Goal: Task Accomplishment & Management: Use online tool/utility

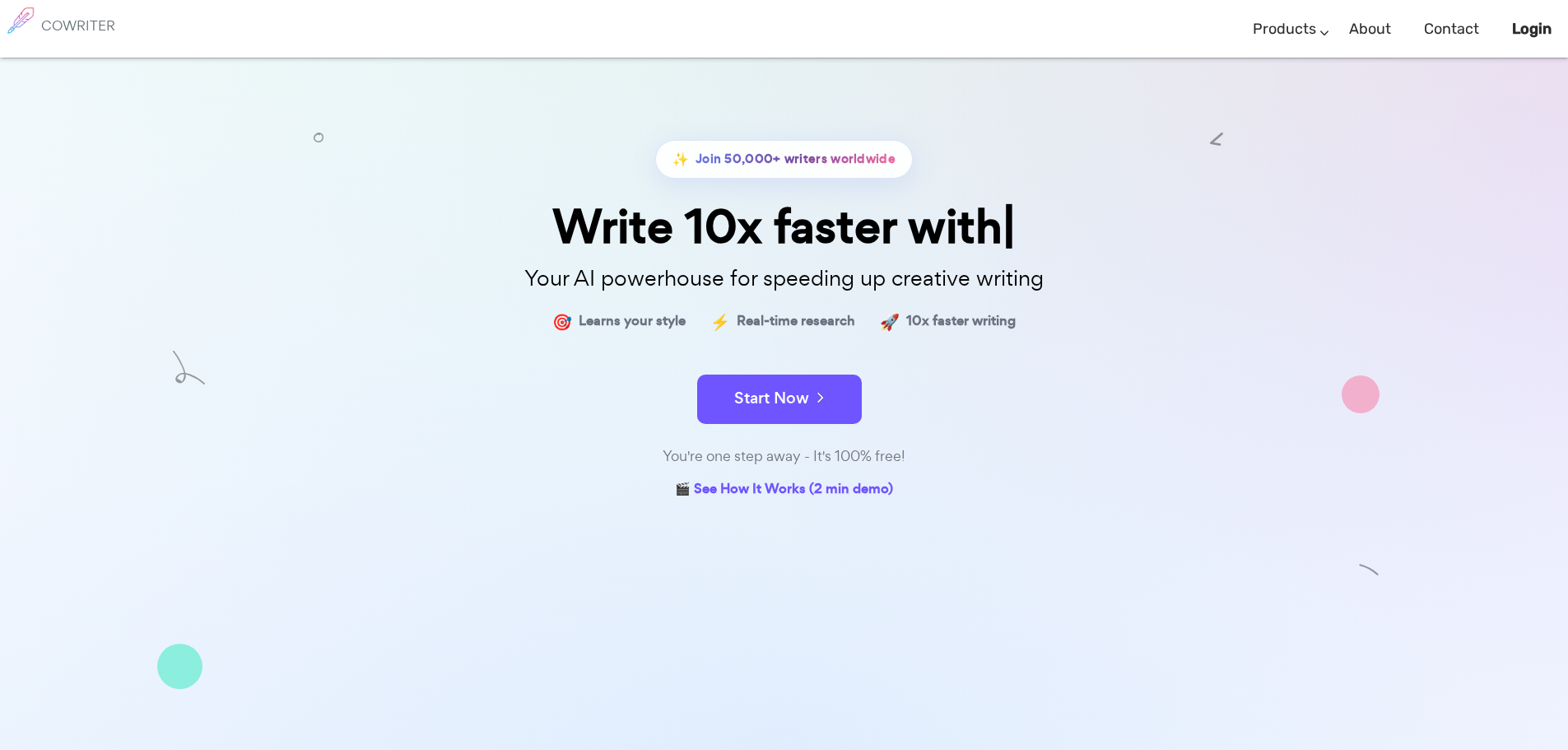
click at [1517, 22] on b "Login" at bounding box center [1532, 29] width 40 height 18
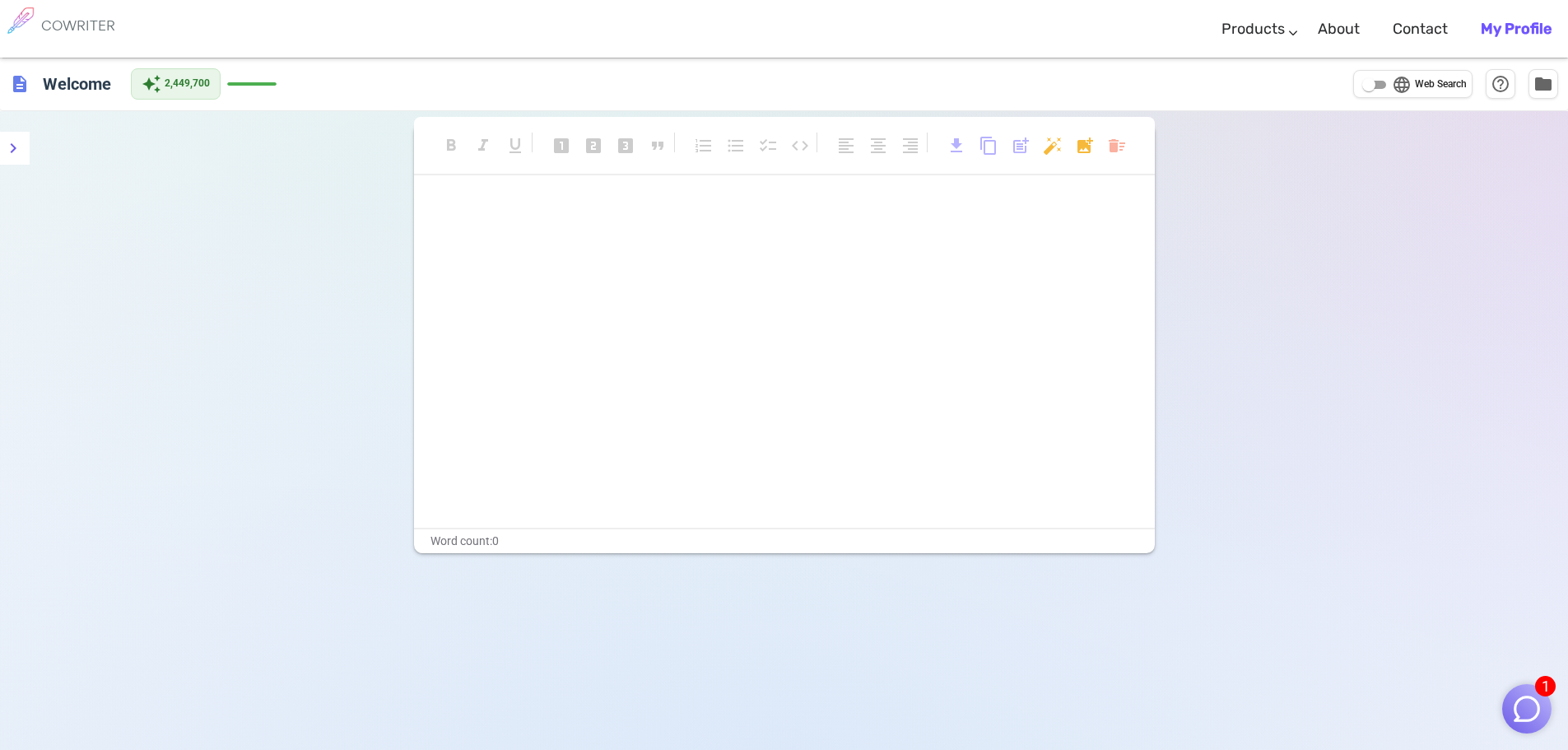
click at [1508, 709] on button "1" at bounding box center [1527, 709] width 50 height 50
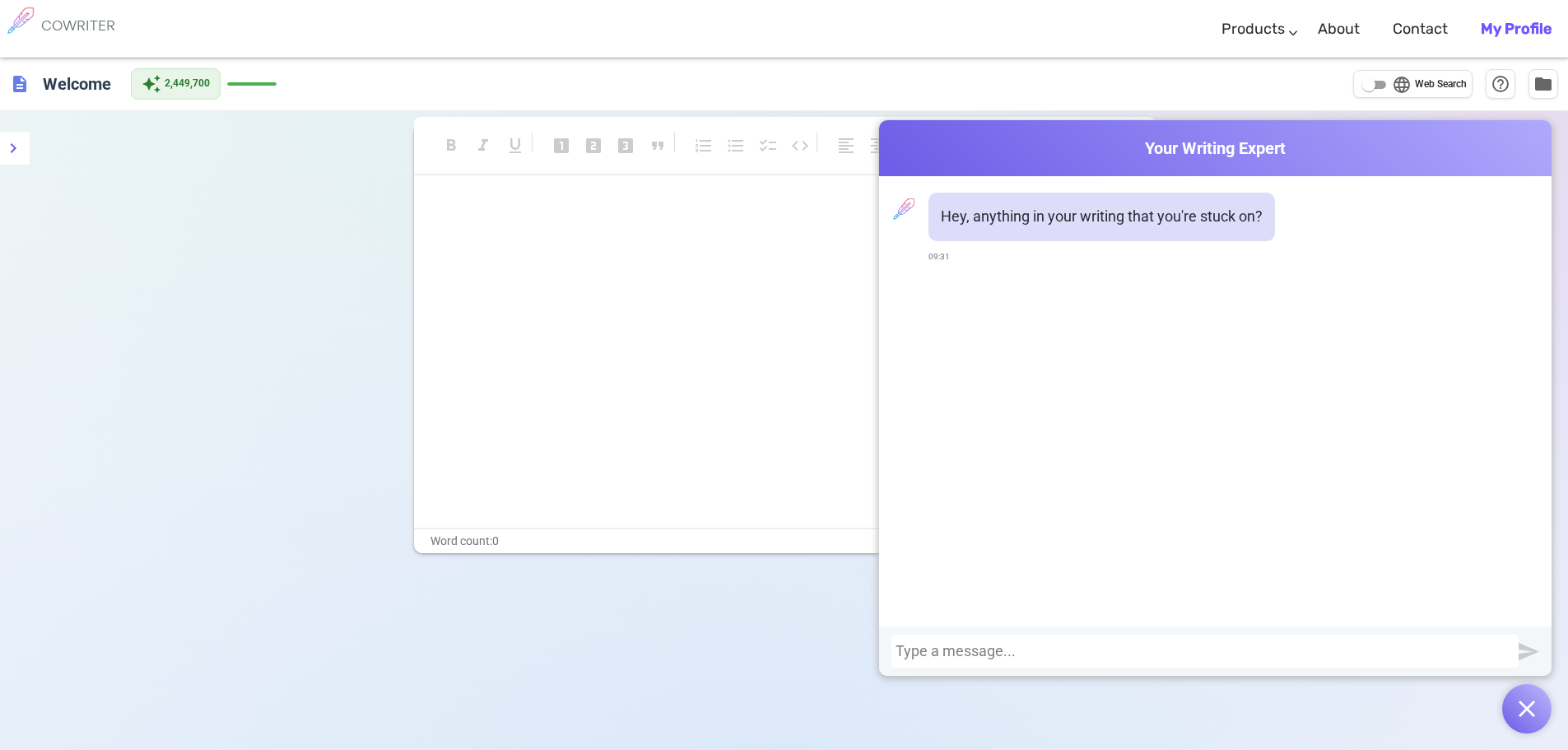
click at [1072, 645] on div at bounding box center [1205, 651] width 619 height 17
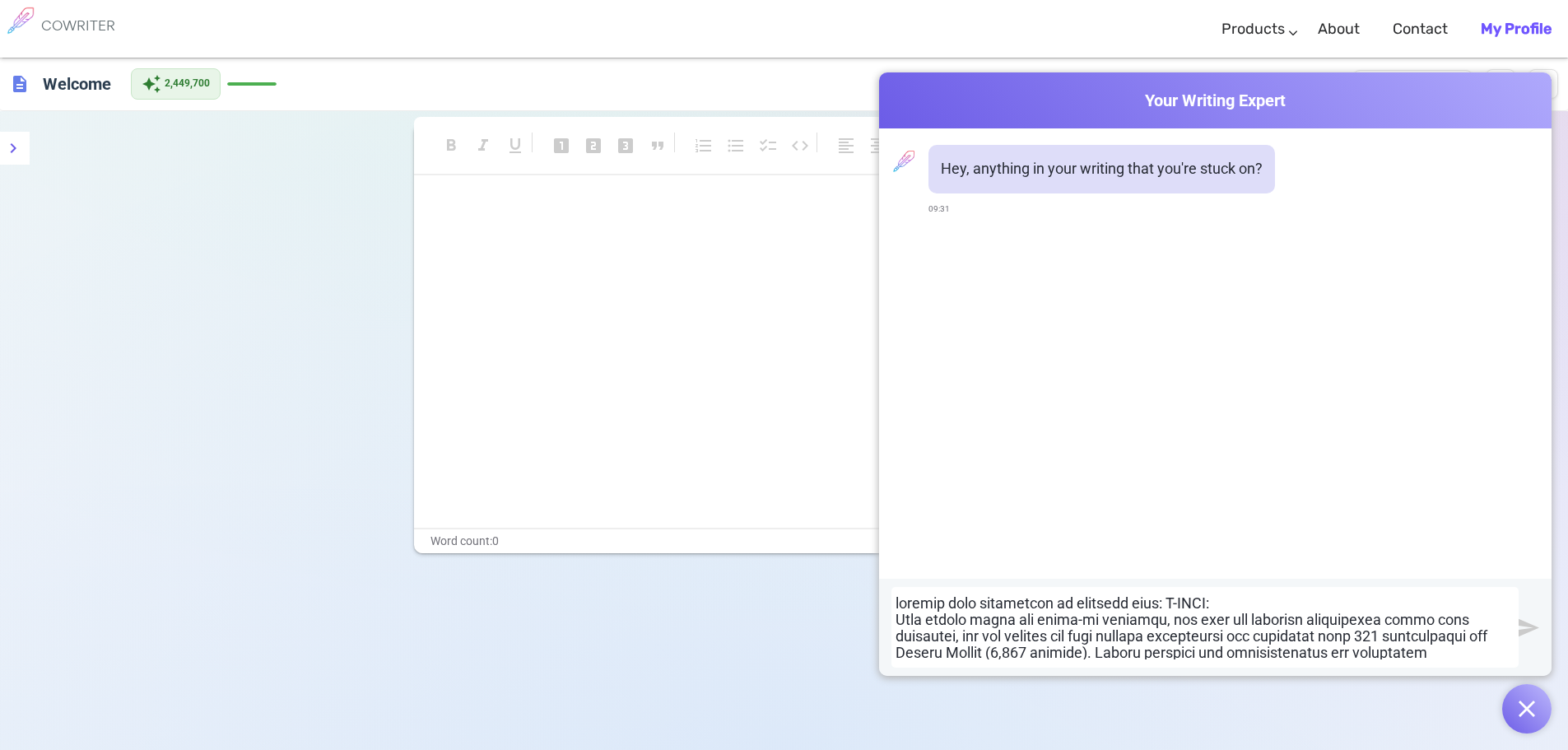
click at [1322, 613] on div at bounding box center [1205, 627] width 619 height 65
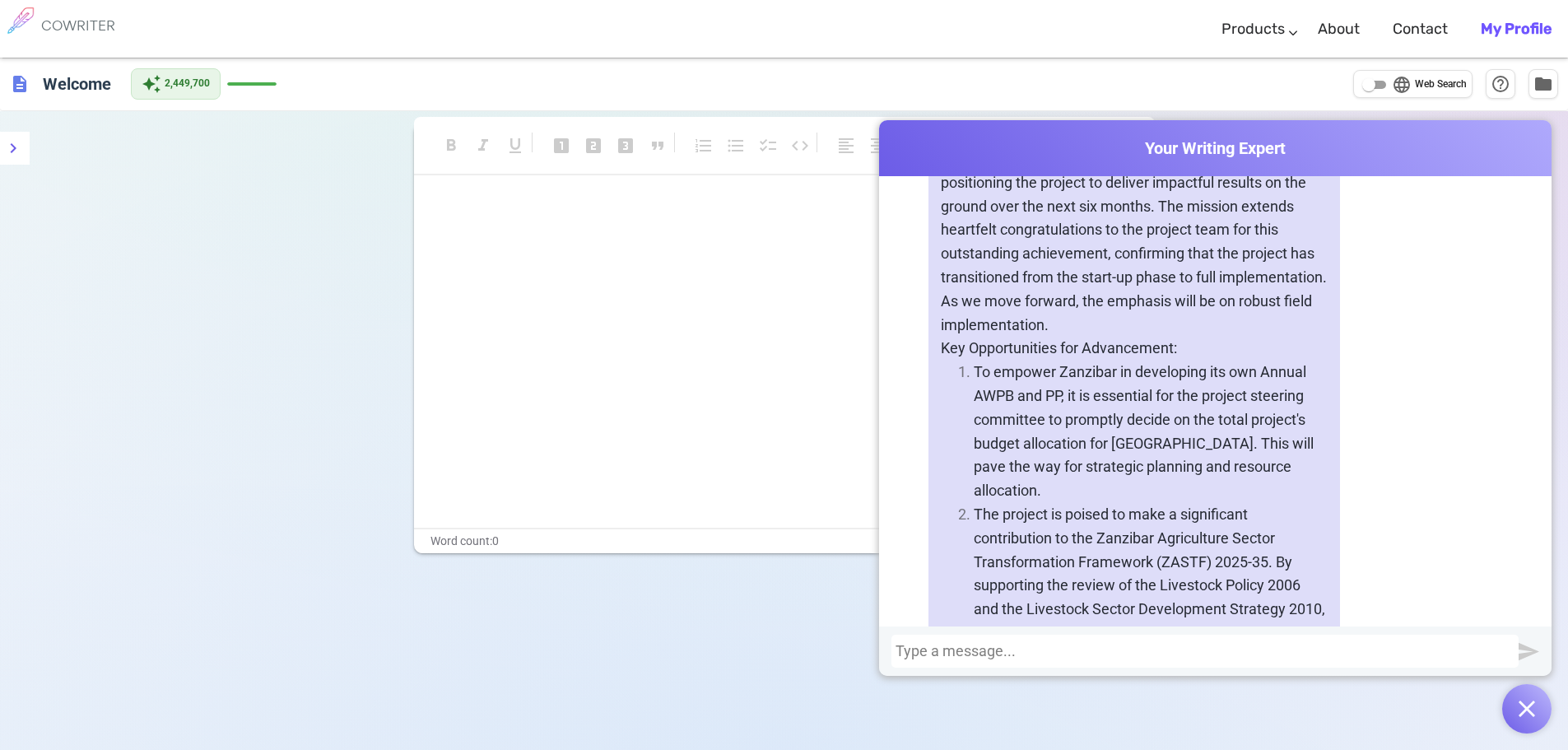
scroll to position [1425, 0]
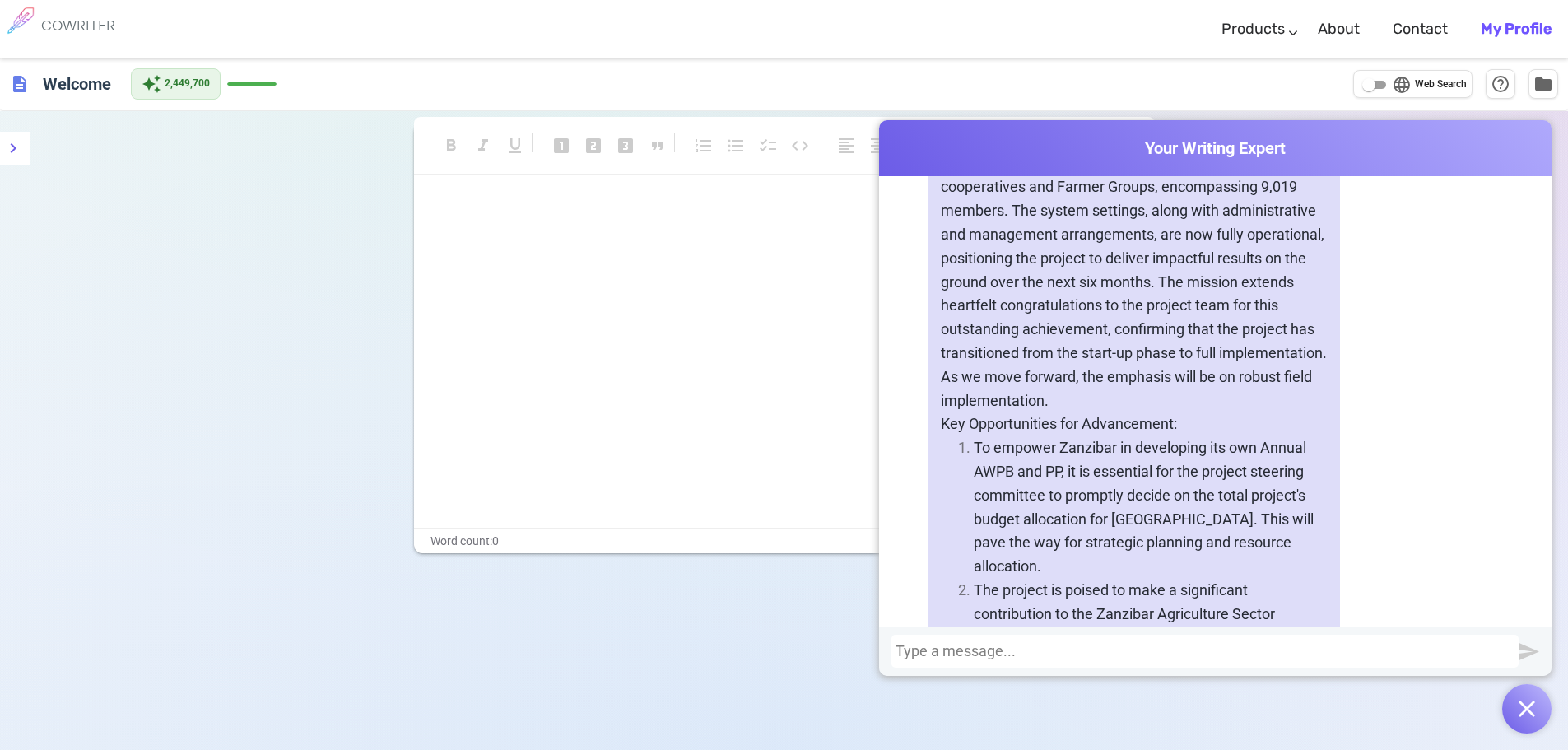
click at [1025, 651] on div at bounding box center [1205, 651] width 619 height 17
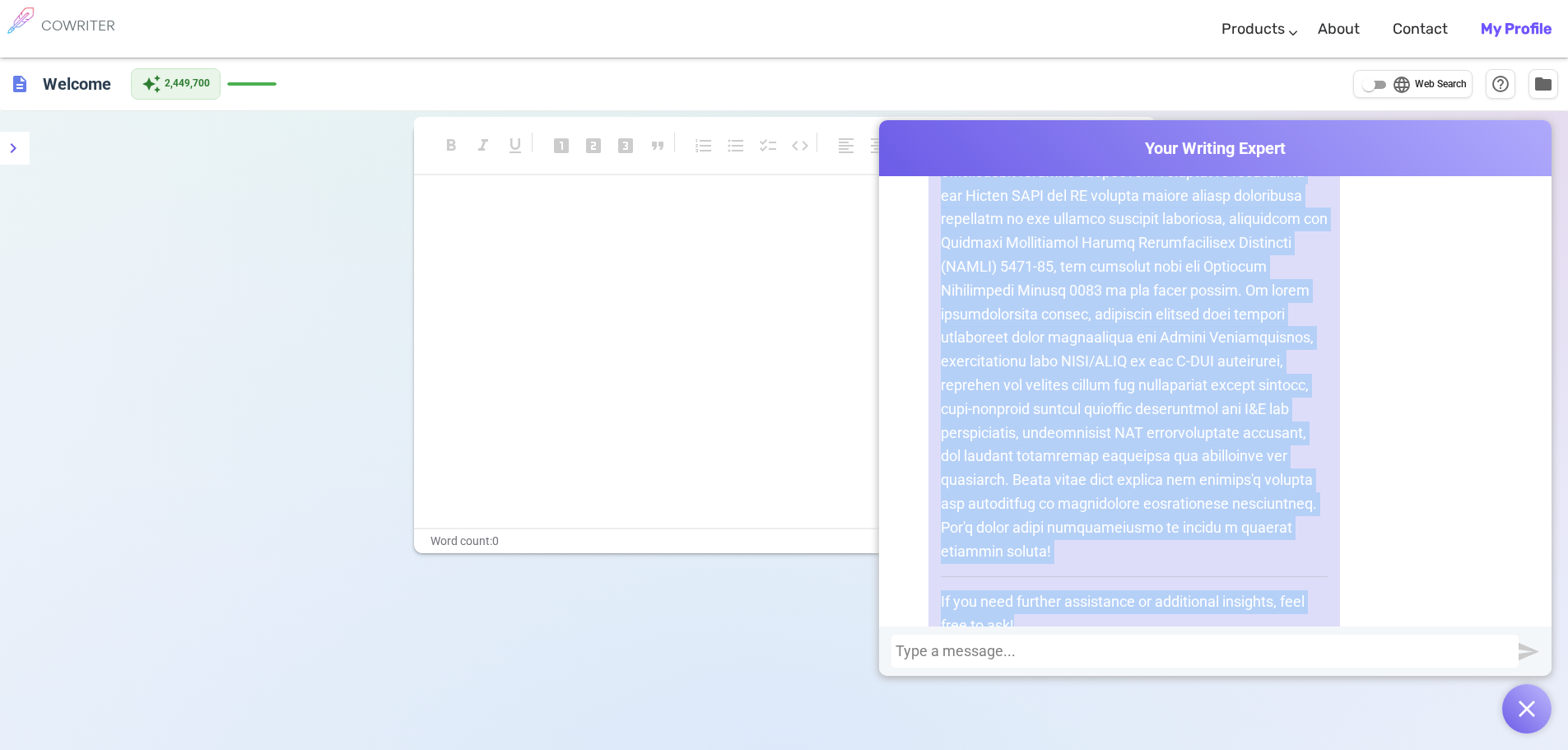
scroll to position [3207, 0]
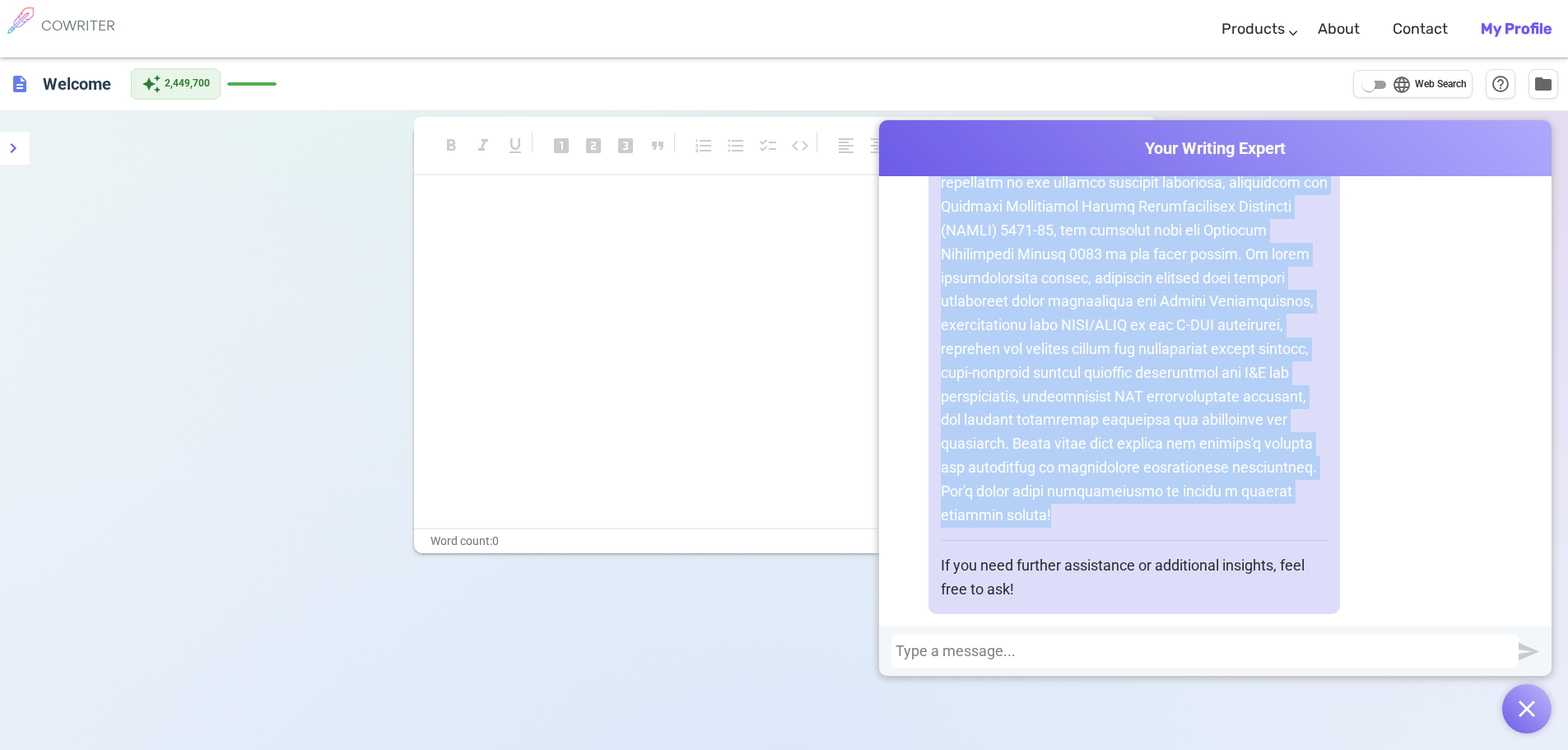
drag, startPoint x: 936, startPoint y: 401, endPoint x: 1114, endPoint y: 499, distance: 203.2
click at [1114, 499] on p at bounding box center [1134, 195] width 387 height 664
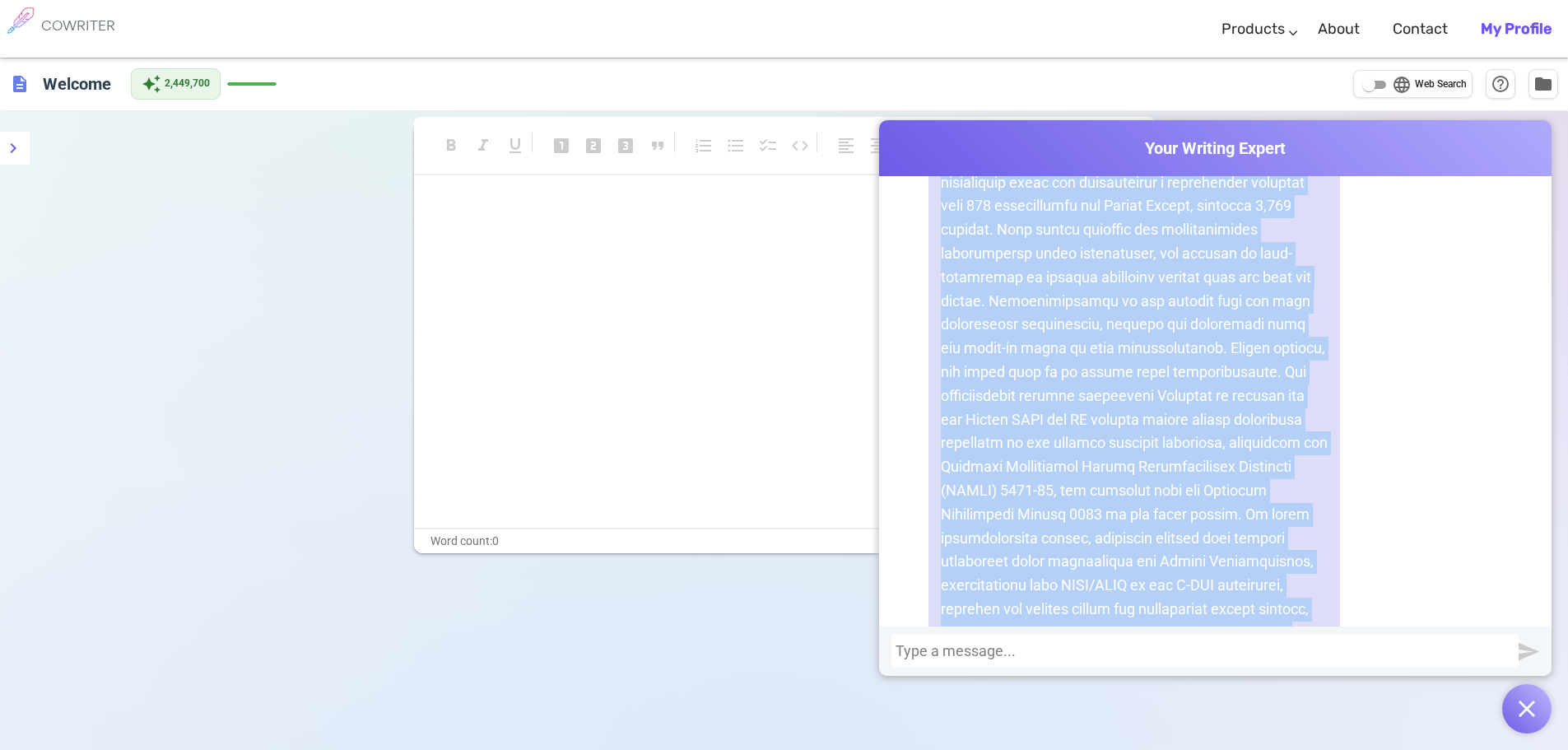
scroll to position [2932, 0]
copy p "In just four months since the start-up workshop, the project has made remarkabl…"
click at [1171, 452] on p at bounding box center [1134, 469] width 387 height 664
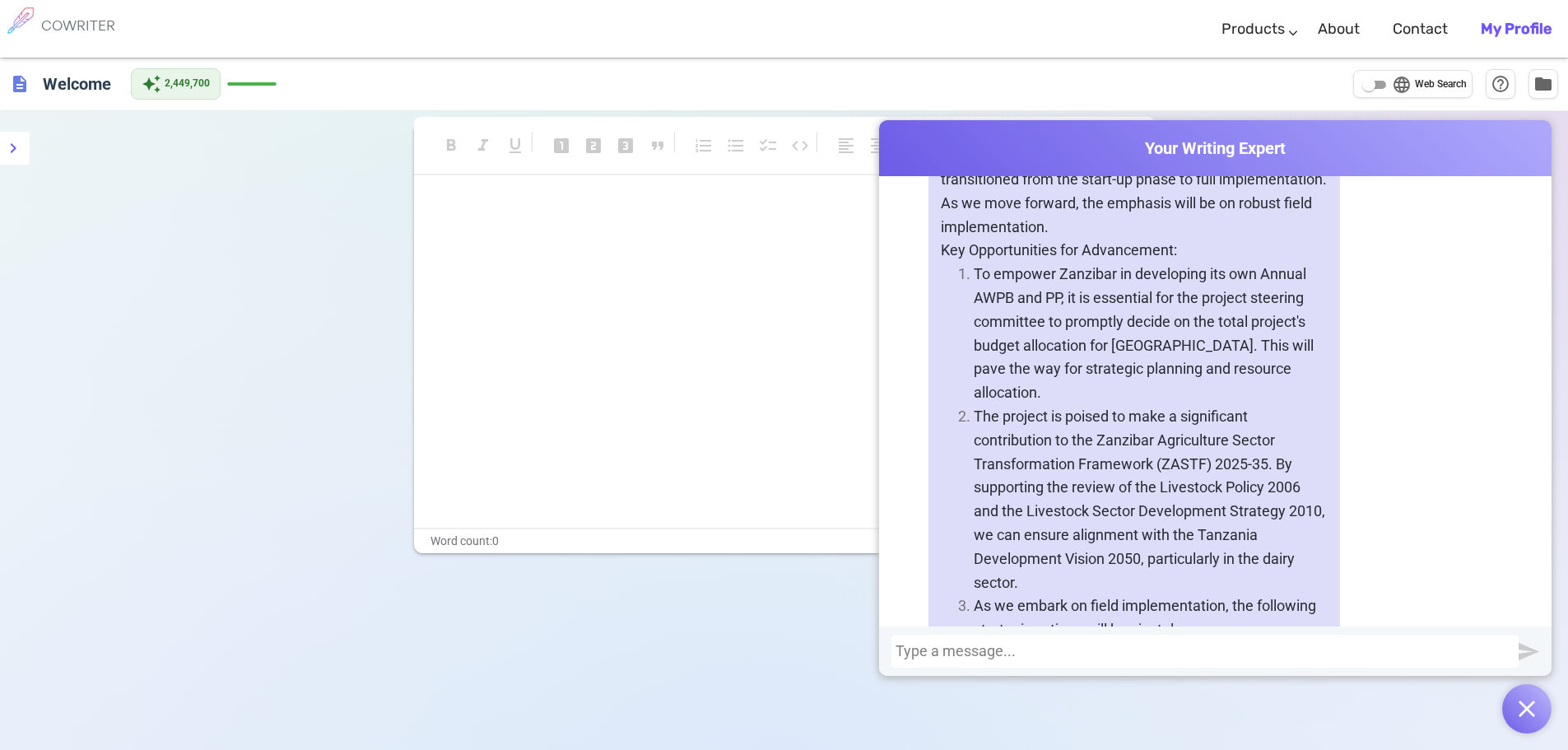
scroll to position [1560, 0]
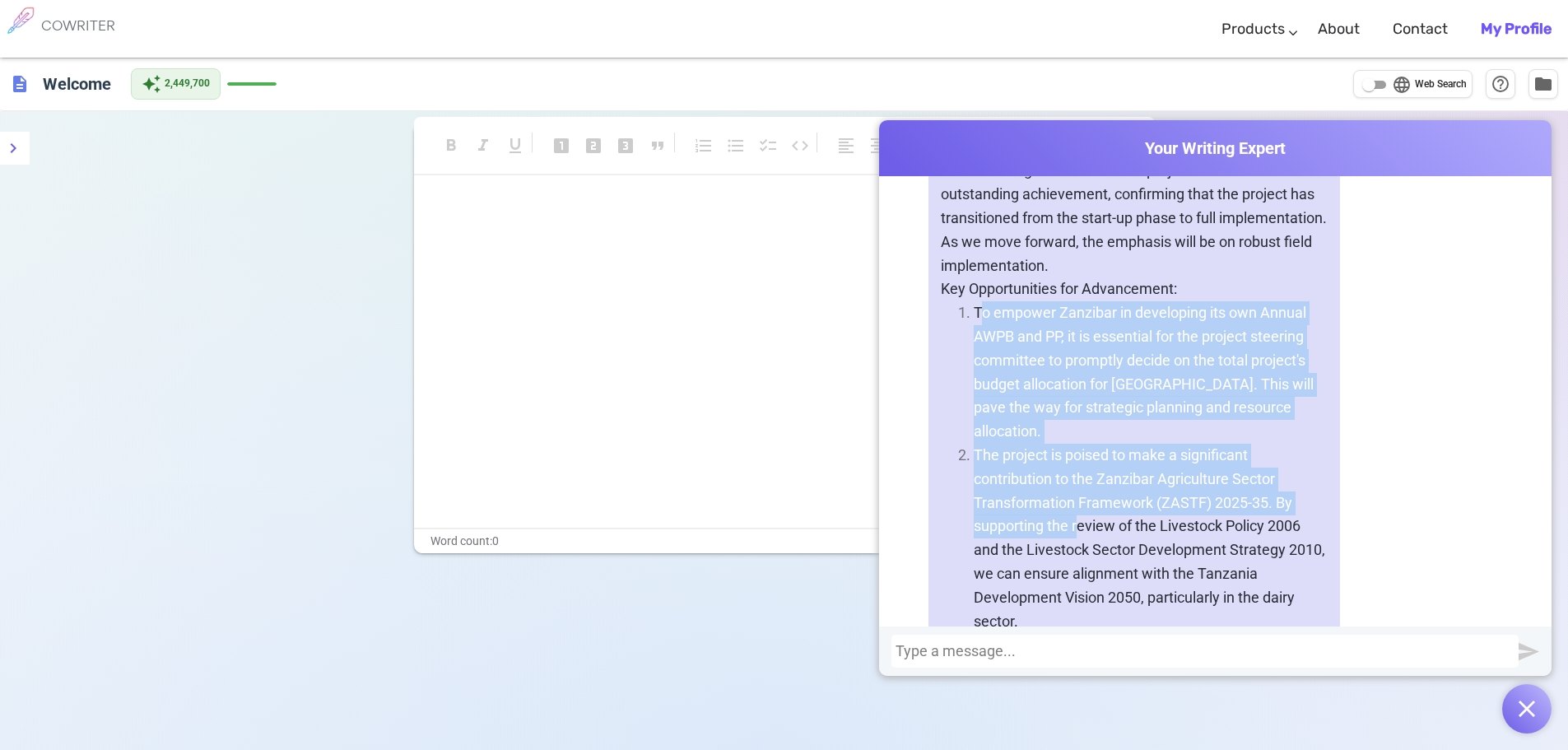
drag, startPoint x: 973, startPoint y: 309, endPoint x: 1044, endPoint y: 439, distance: 148.1
click at [1075, 490] on ol "To empower Zanzibar in developing its own Annual AWPB and PP, it is essential f…" at bounding box center [1134, 704] width 387 height 806
click at [976, 309] on p "To empower Zanzibar in developing its own Annual AWPB and PP, it is essential f…" at bounding box center [1151, 373] width 354 height 142
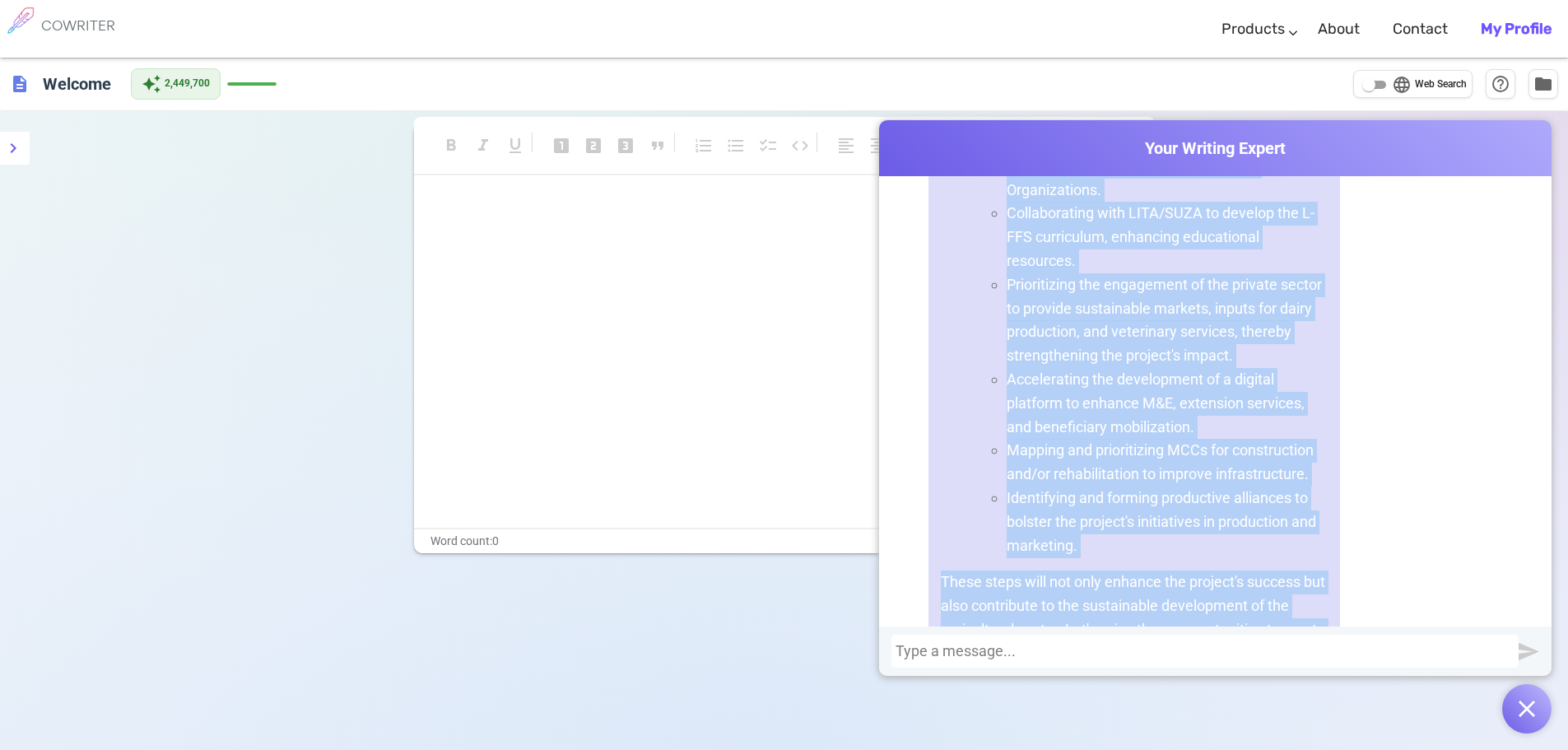
scroll to position [2135, 0]
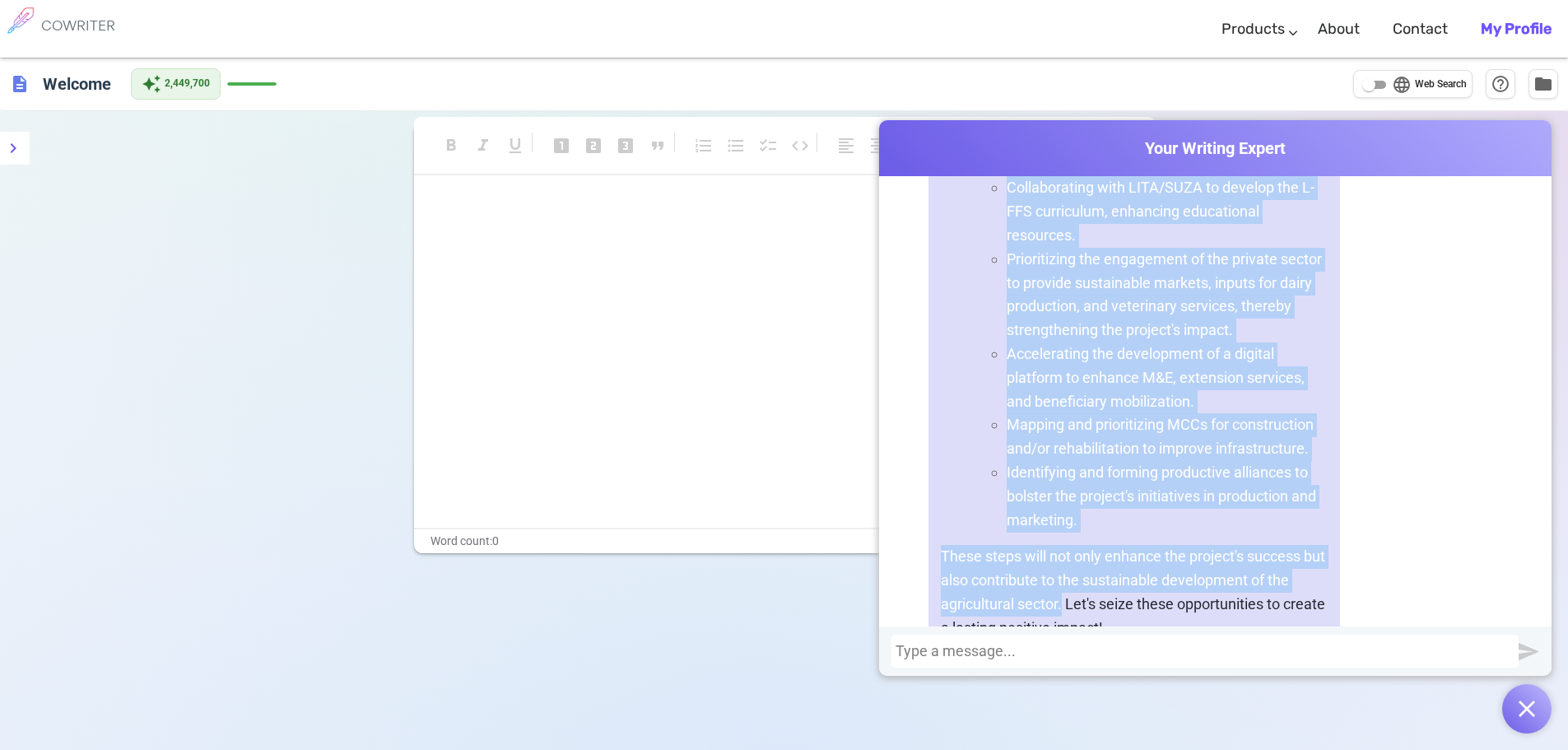
drag, startPoint x: 979, startPoint y: 321, endPoint x: 1062, endPoint y: 570, distance: 262.5
copy div "To empower Zanzibar in developing its own Annual AWPB and PP, it is essential f…"
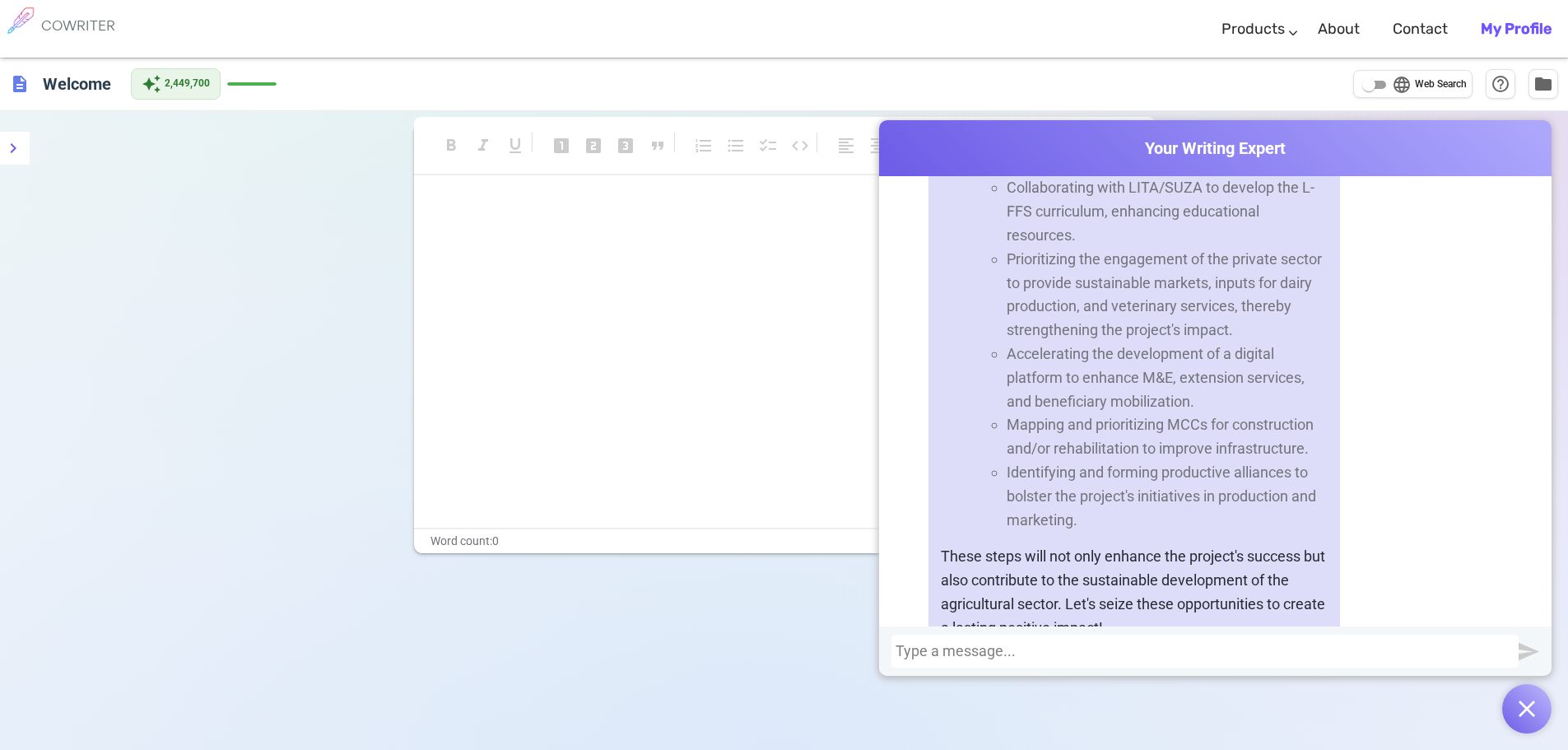
click at [1107, 661] on div at bounding box center [1205, 651] width 627 height 33
click at [1106, 652] on div at bounding box center [1205, 651] width 619 height 17
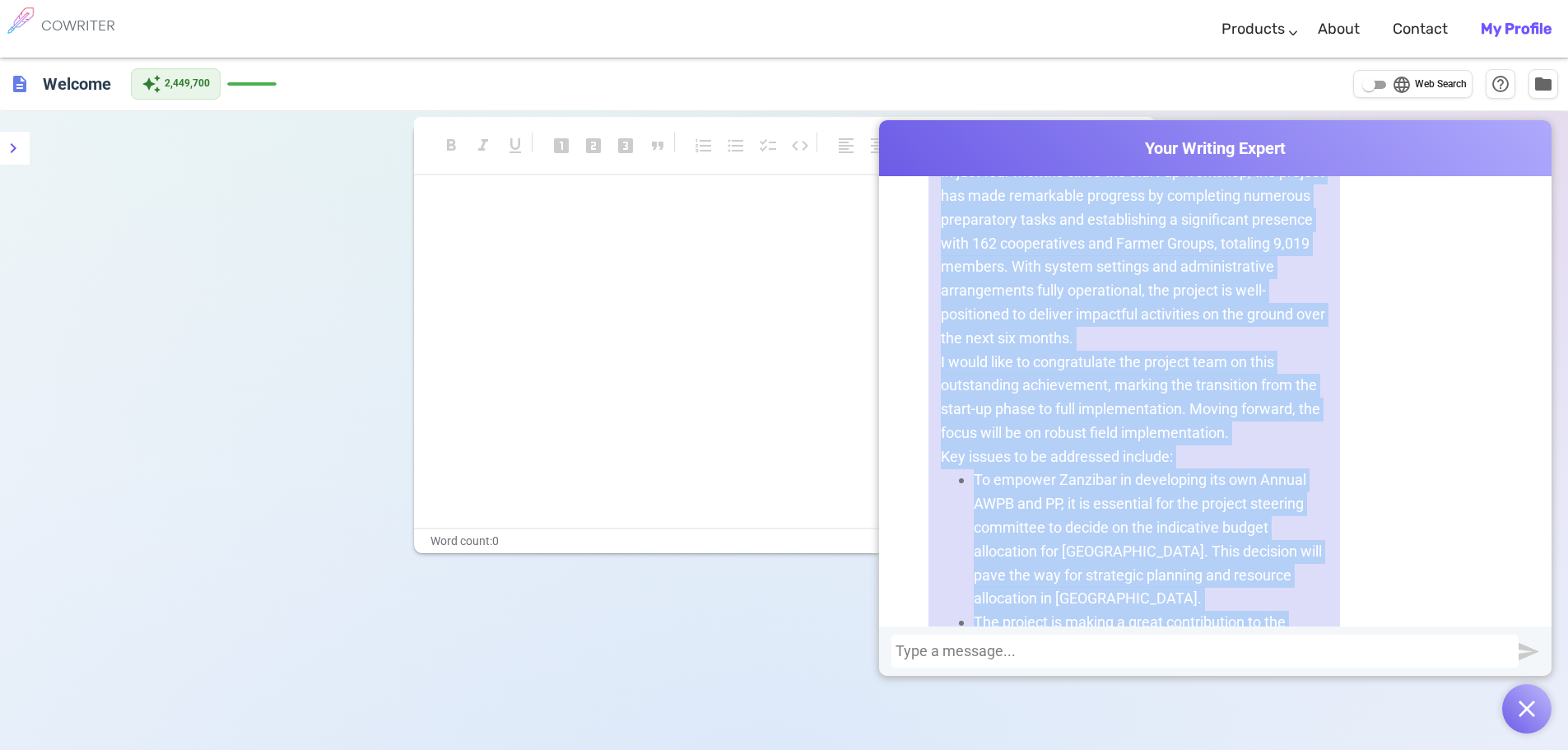
scroll to position [5567, 0]
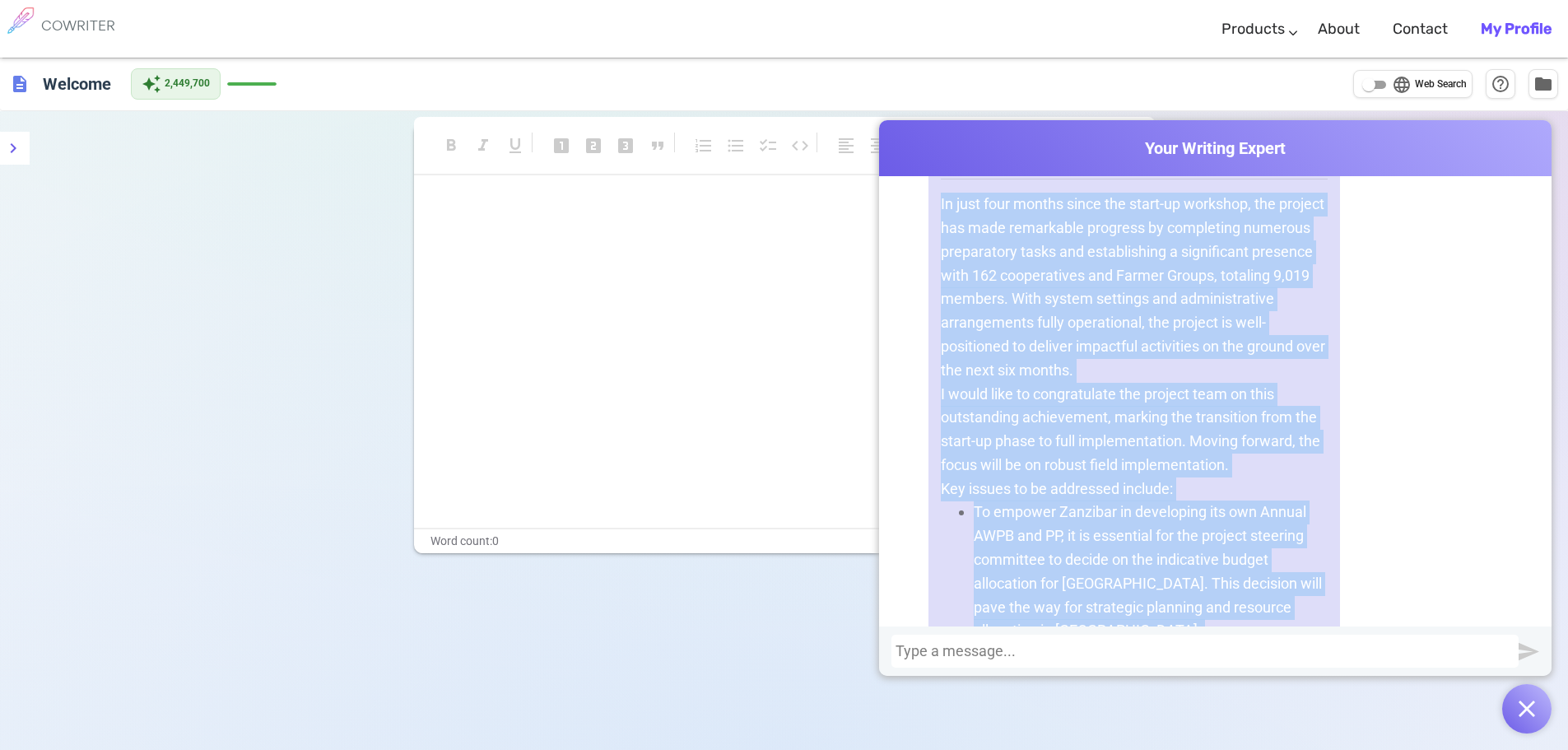
drag, startPoint x: 1047, startPoint y: 495, endPoint x: 1047, endPoint y: 250, distance: 245.0
click at [967, 254] on div "Certainly! Here's the corrected version of the text: In just four months since …" at bounding box center [1134, 756] width 411 height 1254
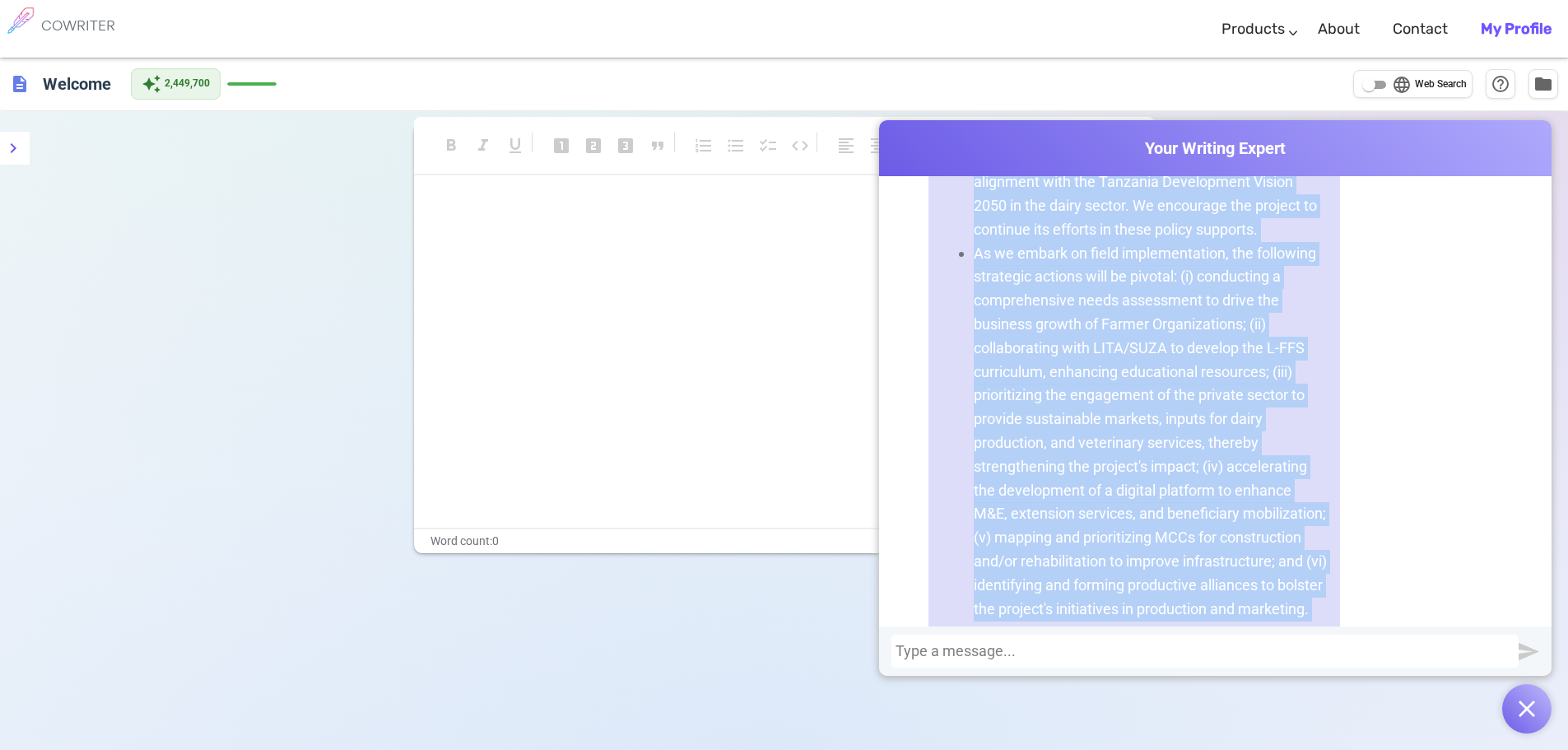
scroll to position [6430, 0]
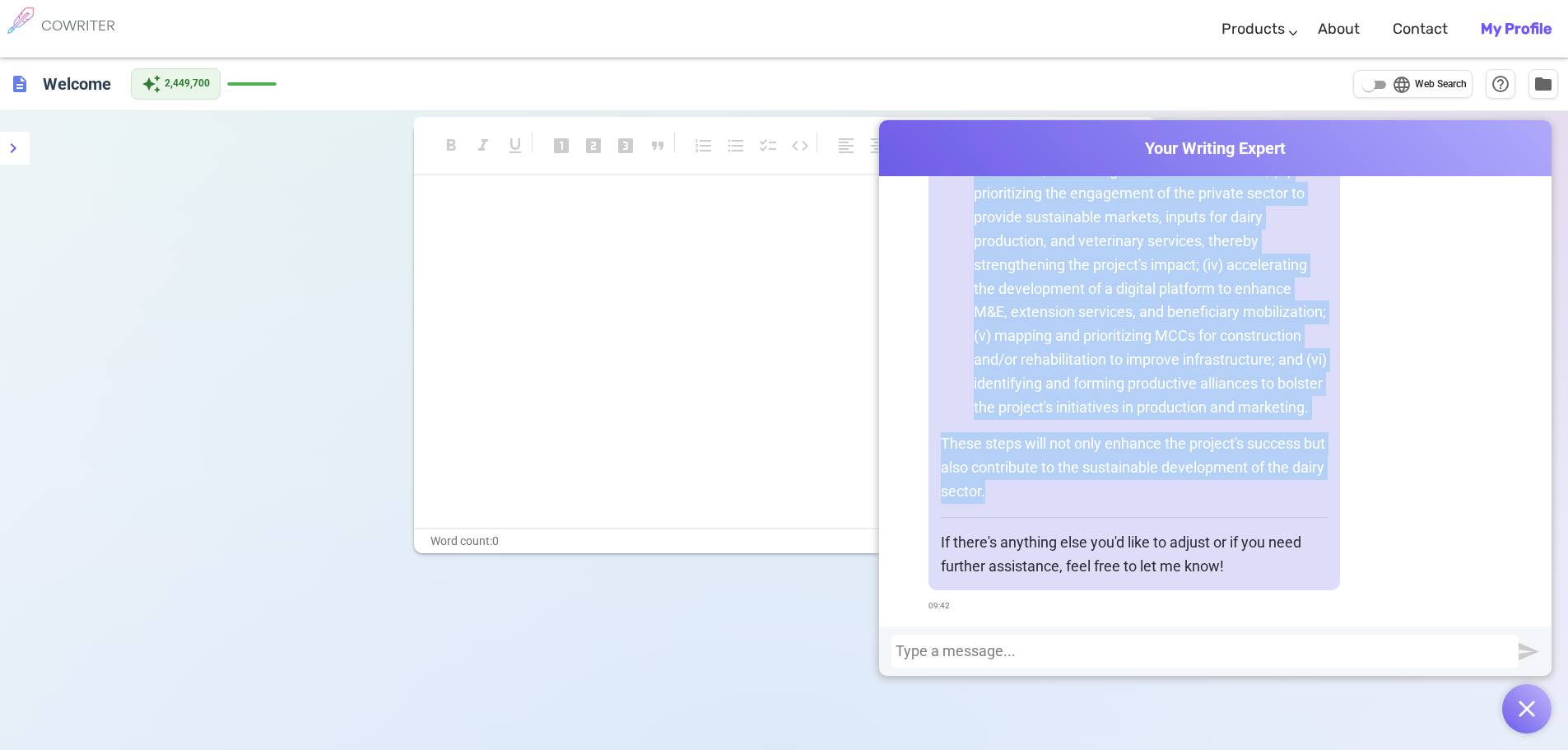
drag, startPoint x: 933, startPoint y: 252, endPoint x: 1052, endPoint y: 459, distance: 238.8
copy div "In just four months since the start-up workshop, the project has made remarkabl…"
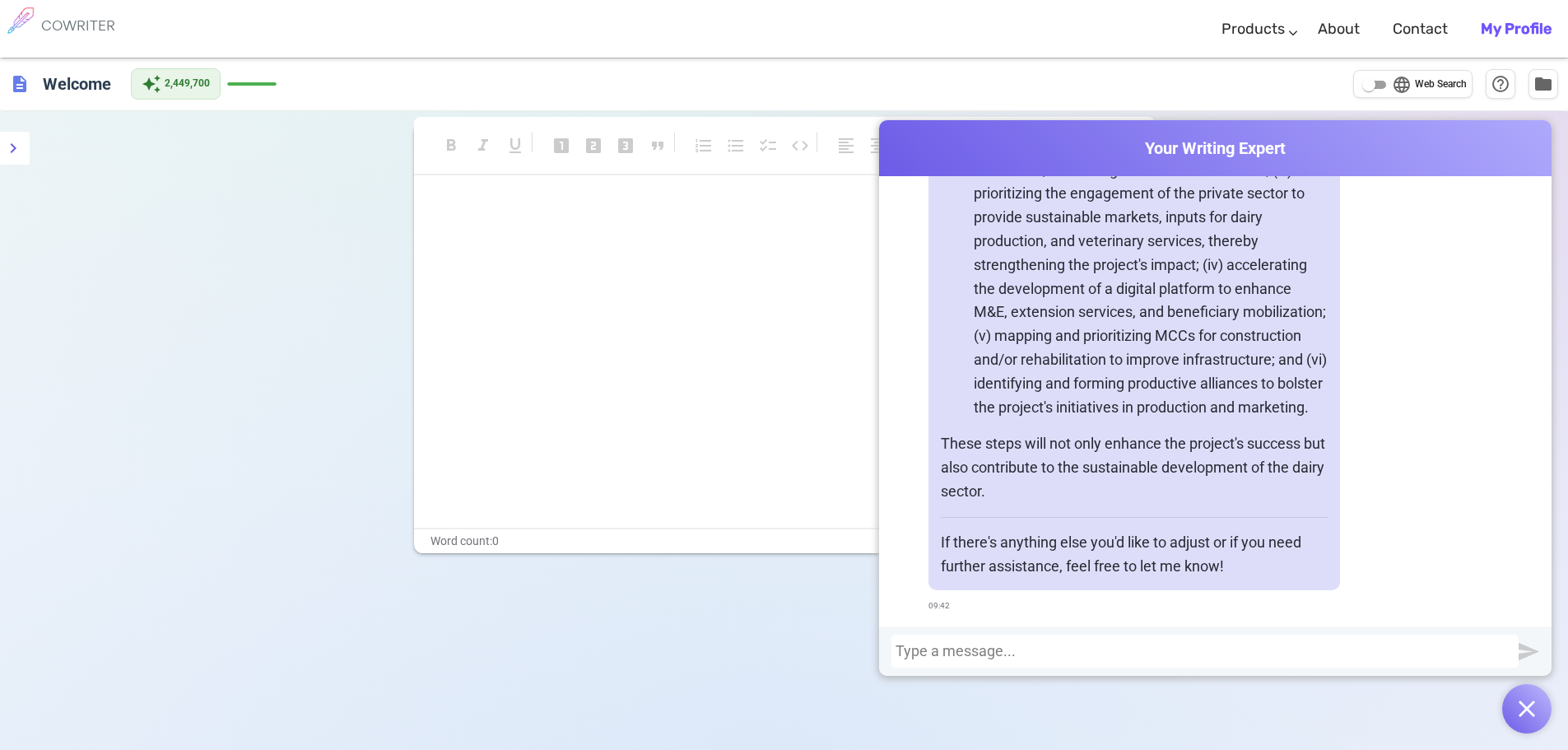
click at [1020, 657] on div at bounding box center [1205, 651] width 619 height 17
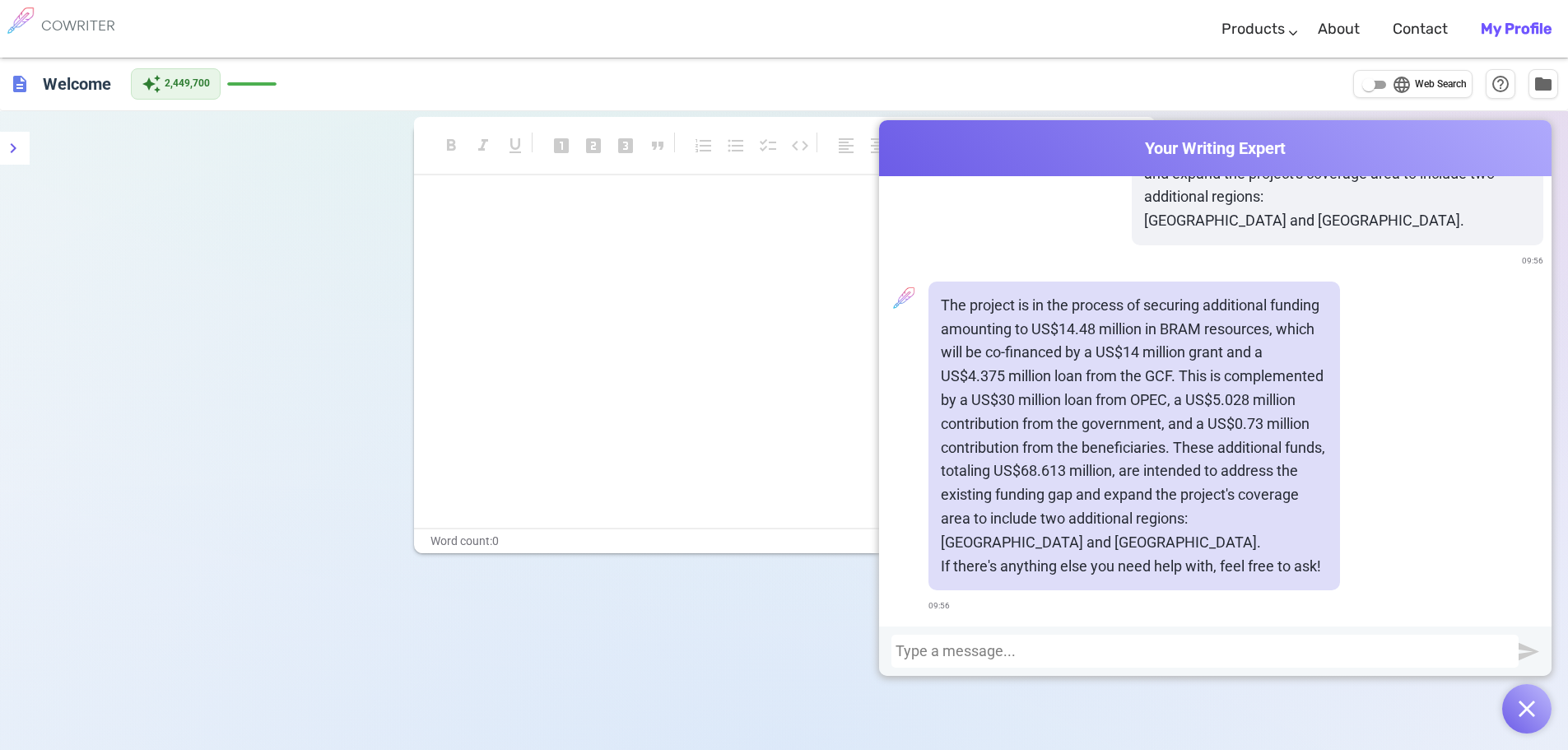
scroll to position [7954, 0]
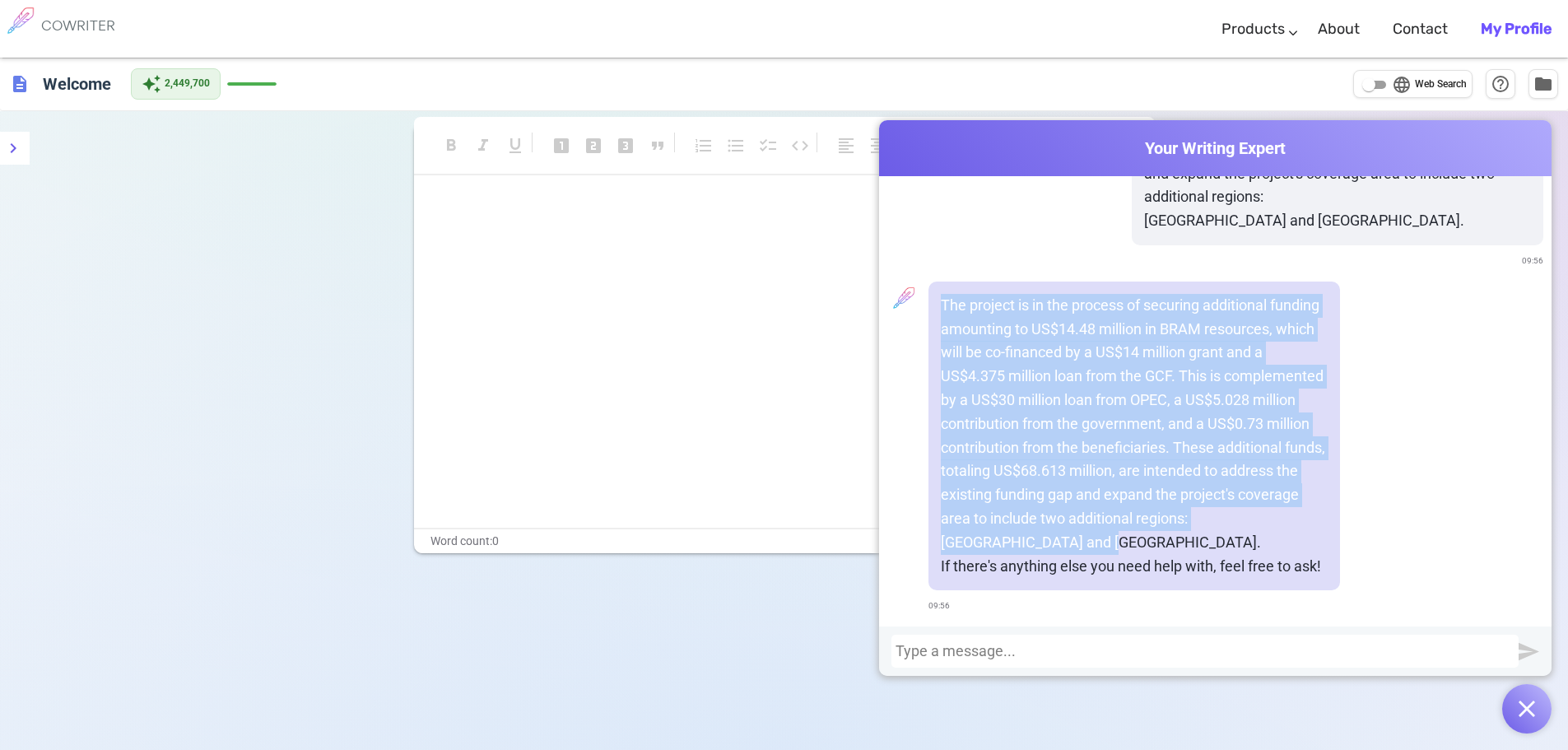
drag, startPoint x: 933, startPoint y: 305, endPoint x: 1164, endPoint y: 541, distance: 330.2
click at [1163, 543] on div "The project is in the process of securing additional funding amounting to US$14…" at bounding box center [1134, 436] width 411 height 310
copy p "The project is in the process of securing additional funding amounting to US$14…"
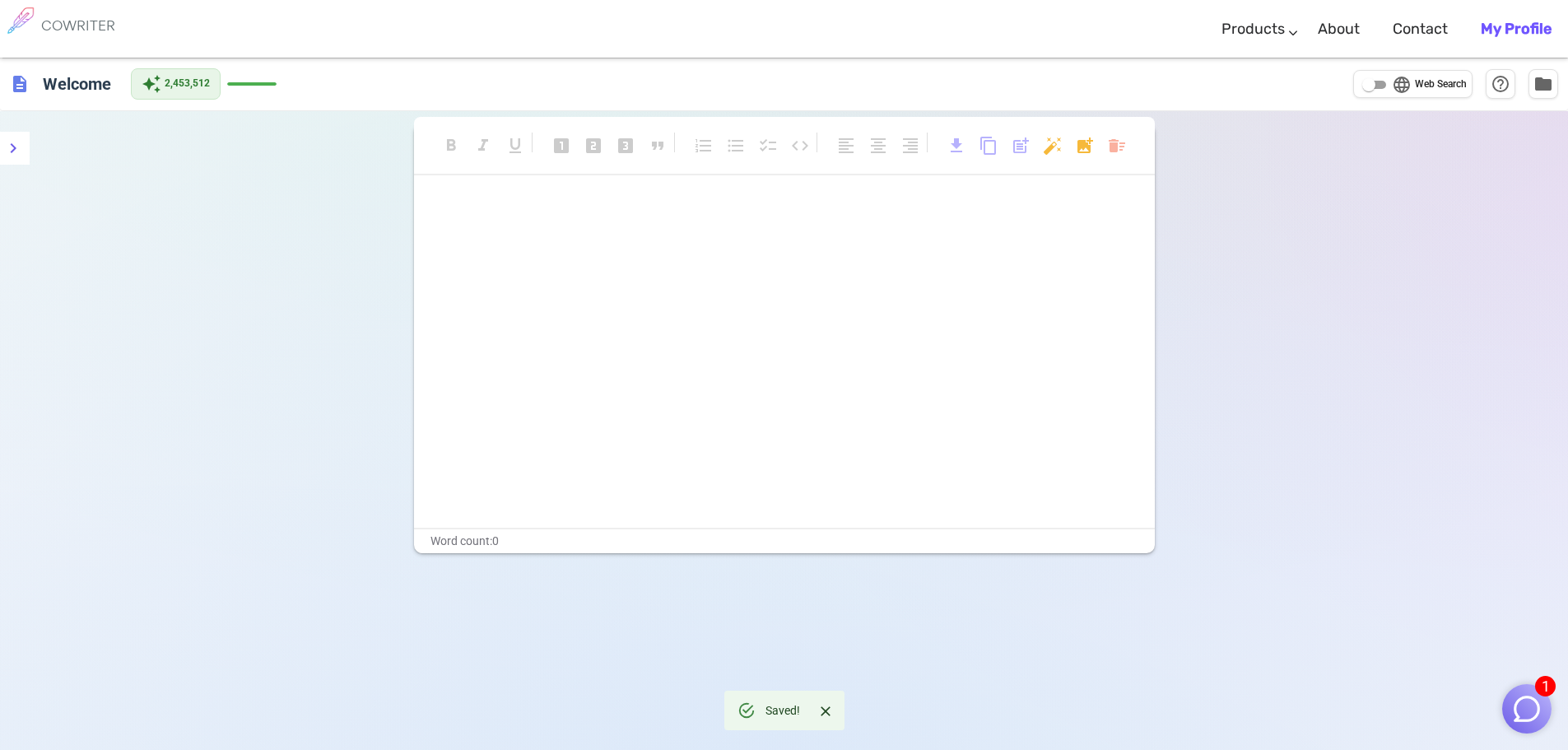
click at [1378, 79] on input "language Web Search" at bounding box center [1369, 85] width 60 height 20
checkbox input "true"
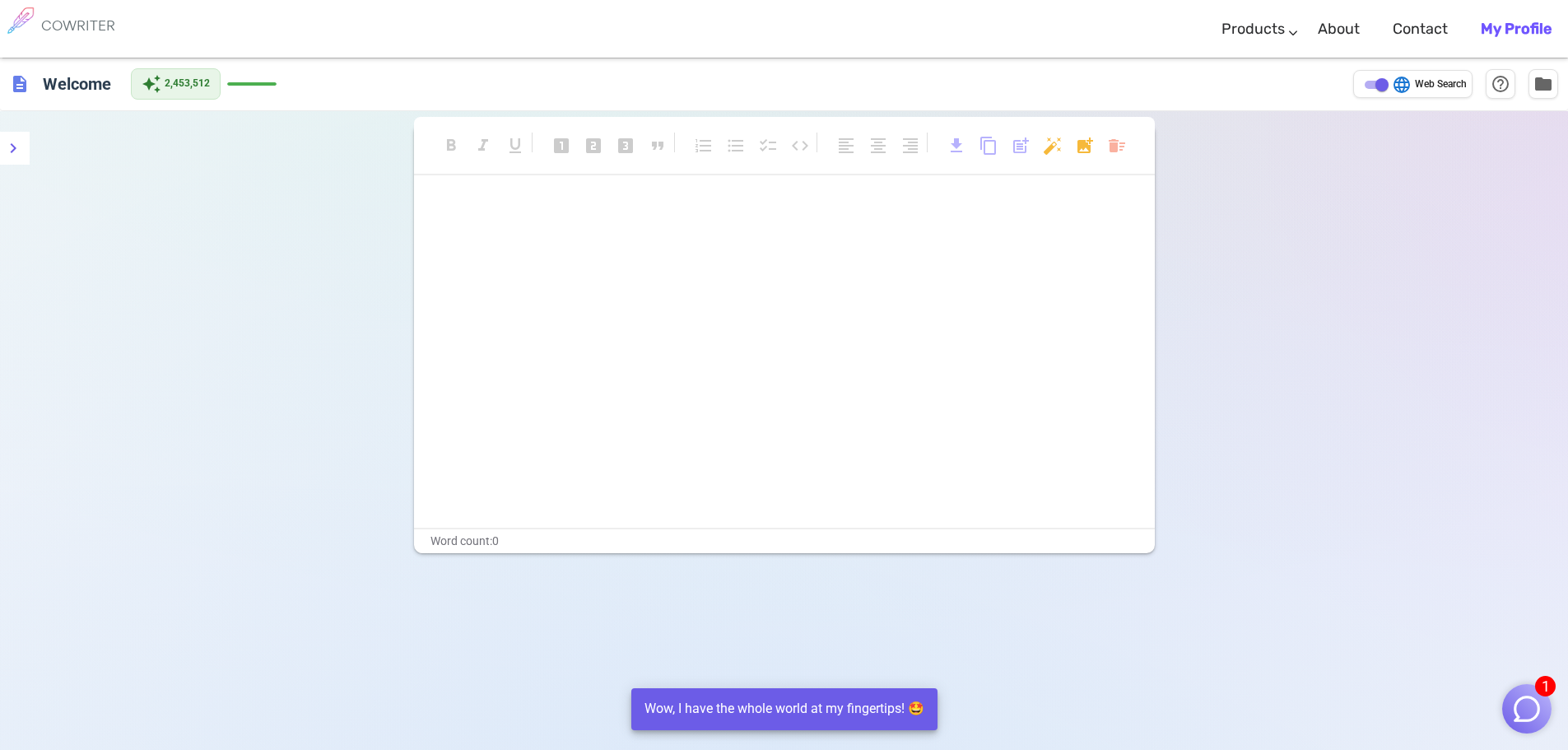
click at [1513, 717] on img "button" at bounding box center [1527, 709] width 31 height 31
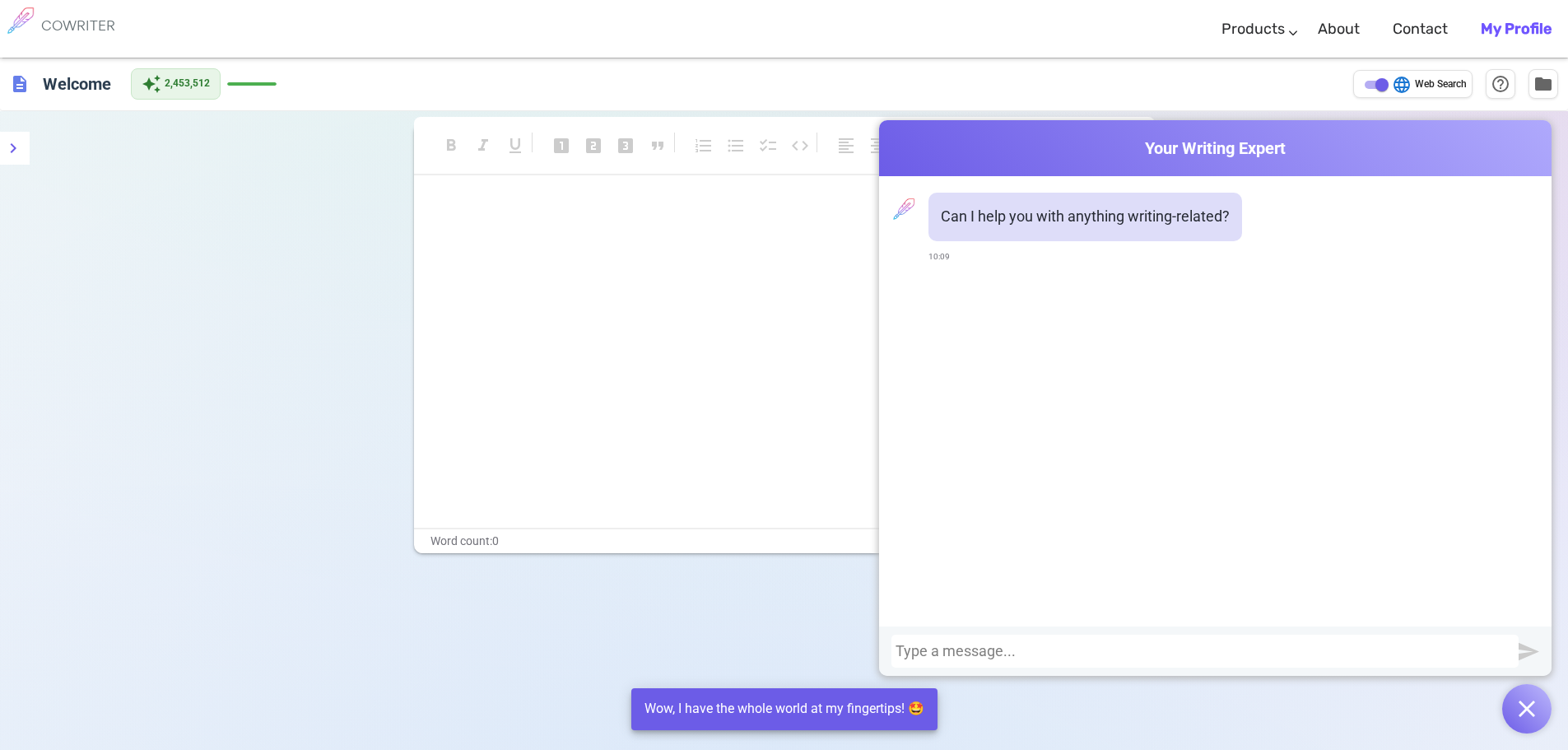
click at [1304, 650] on div at bounding box center [1205, 651] width 619 height 17
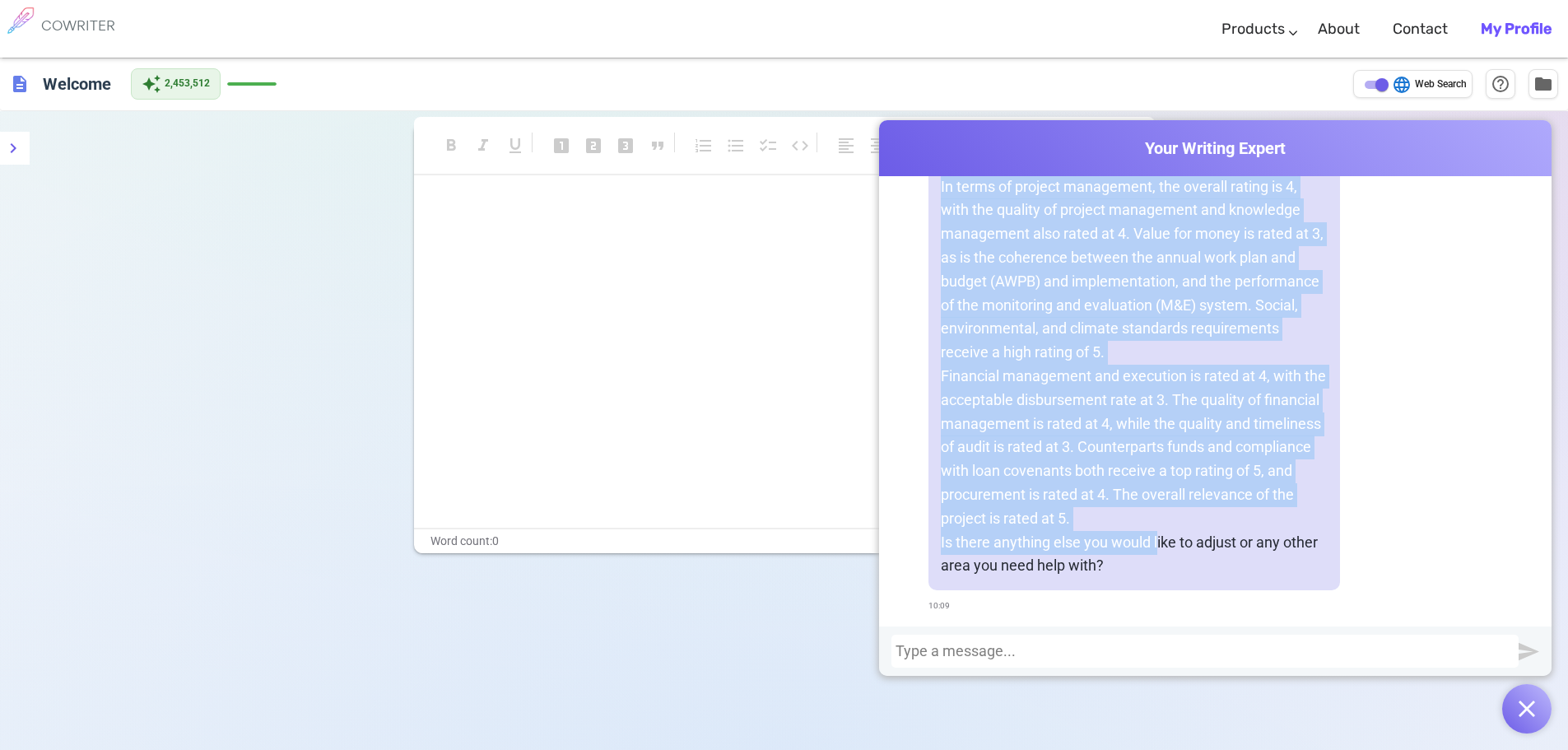
scroll to position [1788, 0]
drag, startPoint x: 937, startPoint y: 333, endPoint x: 1182, endPoint y: 516, distance: 305.8
click at [1182, 516] on div "Here is the corrected paragraph: The ratings for the key SIS indicators and var…" at bounding box center [1134, 163] width 411 height 855
copy div "The ratings for the key SIS indicators and various aspects of the project are a…"
